Goal: Task Accomplishment & Management: Use online tool/utility

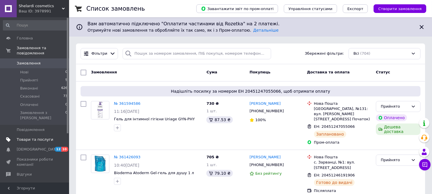
click at [23, 137] on span "Товари та послуги" at bounding box center [35, 139] width 37 height 5
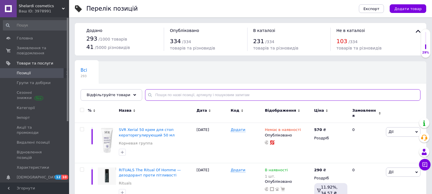
click at [167, 97] on input "text" at bounding box center [282, 95] width 275 height 12
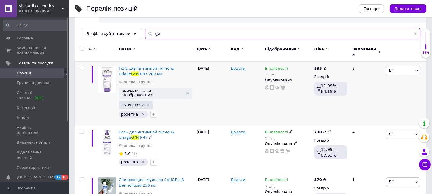
scroll to position [64, 0]
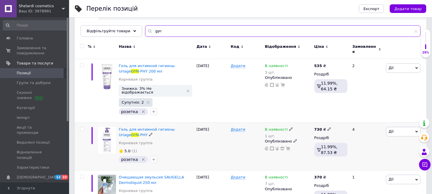
type input "gyn"
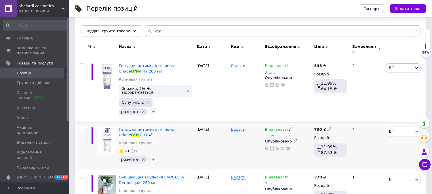
click at [284, 127] on div "В наявності" at bounding box center [279, 129] width 28 height 5
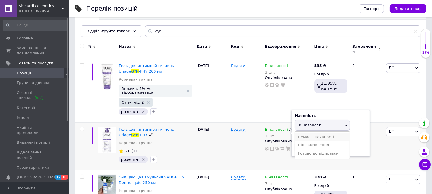
click at [326, 133] on li "Немає в наявності" at bounding box center [322, 137] width 55 height 8
click at [319, 142] on input "1" at bounding box center [316, 147] width 44 height 12
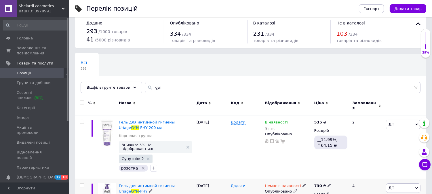
scroll to position [0, 0]
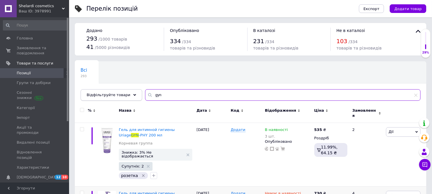
drag, startPoint x: 155, startPoint y: 92, endPoint x: 117, endPoint y: 93, distance: 38.5
click at [117, 93] on div "Відфільтруйте товари gyn" at bounding box center [251, 95] width 340 height 12
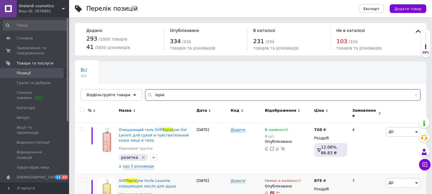
type input "topial"
click at [289, 127] on icon at bounding box center [290, 128] width 3 height 3
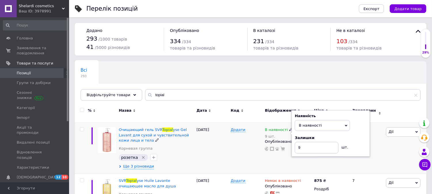
click at [360, 135] on div "Залишки" at bounding box center [330, 137] width 72 height 5
click at [321, 148] on input "9" at bounding box center [316, 148] width 44 height 12
type input "7"
